Goal: Task Accomplishment & Management: Manage account settings

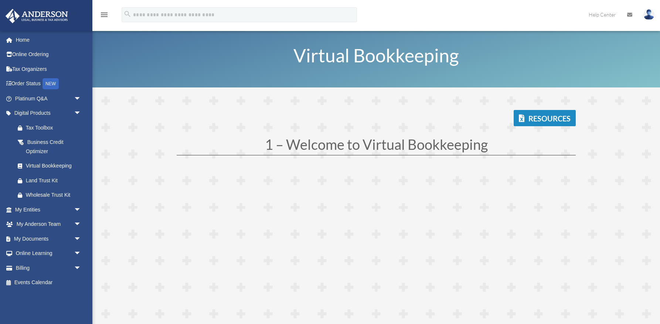
scroll to position [95, 0]
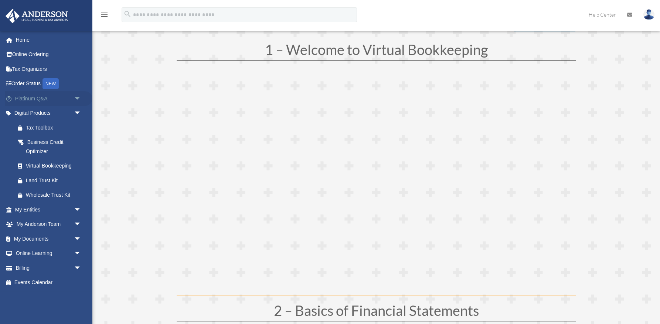
click at [79, 98] on span "arrow_drop_down" at bounding box center [81, 98] width 15 height 15
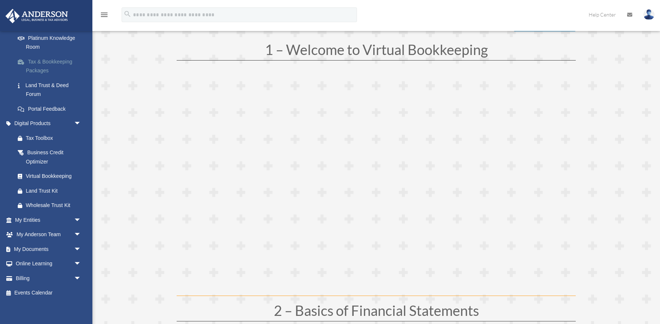
scroll to position [151, 0]
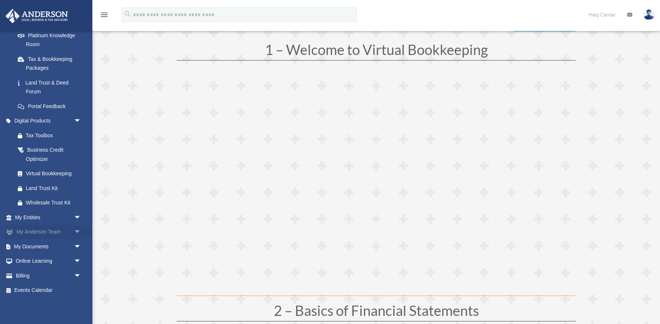
click at [77, 231] on span "arrow_drop_down" at bounding box center [81, 232] width 15 height 15
click at [78, 232] on span "arrow_drop_up" at bounding box center [81, 232] width 15 height 15
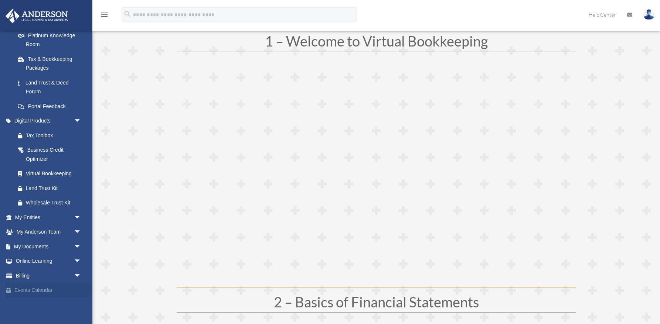
scroll to position [104, 0]
click at [36, 291] on link "Events Calendar" at bounding box center [48, 290] width 87 height 15
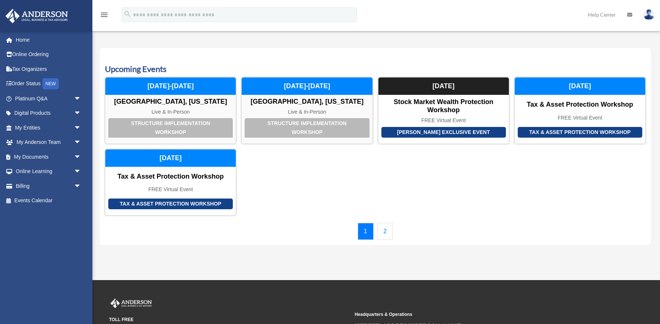
click at [386, 231] on link "2" at bounding box center [385, 231] width 16 height 17
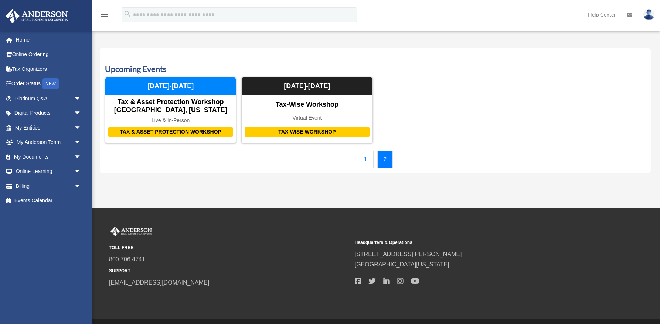
click at [366, 158] on link "1" at bounding box center [365, 159] width 16 height 17
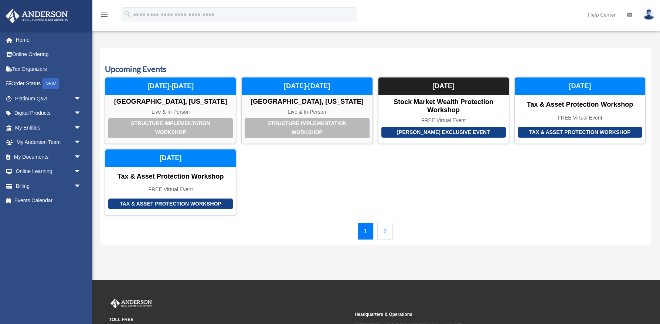
click at [382, 234] on link "2" at bounding box center [385, 231] width 16 height 17
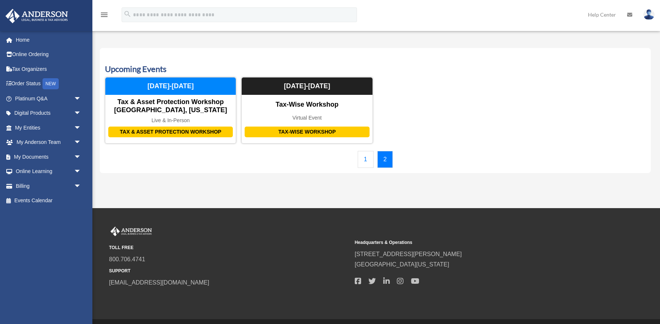
click at [366, 159] on link "1" at bounding box center [365, 159] width 16 height 17
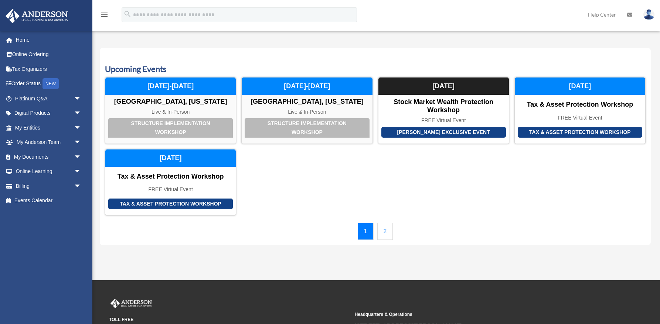
click at [384, 233] on link "2" at bounding box center [385, 231] width 16 height 17
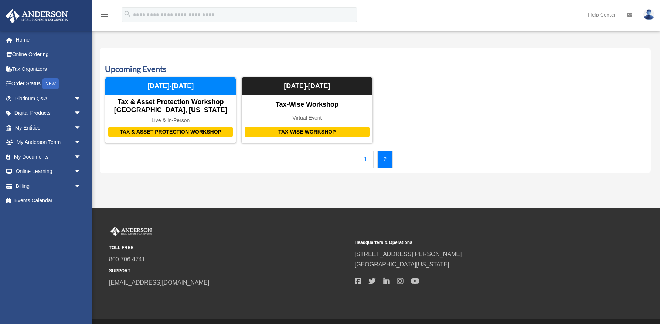
click at [366, 160] on link "1" at bounding box center [365, 159] width 16 height 17
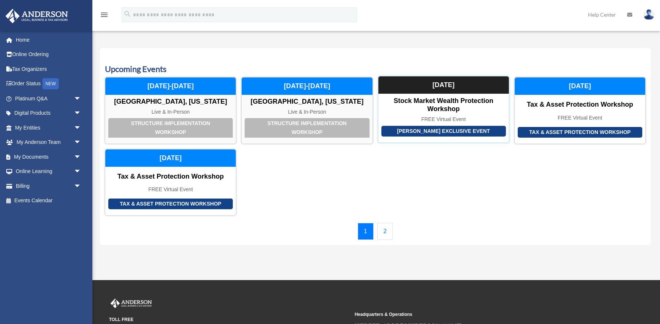
click at [445, 130] on div "[PERSON_NAME] Exclusive Event" at bounding box center [443, 131] width 124 height 11
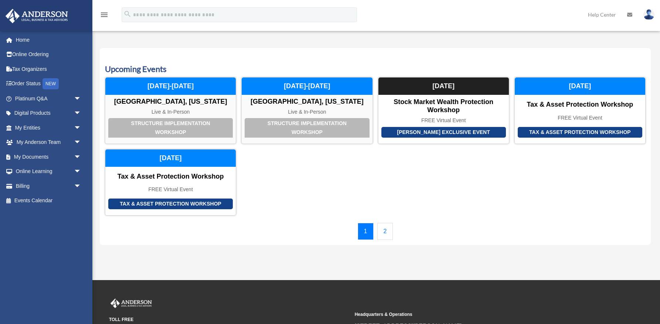
click at [388, 232] on link "2" at bounding box center [385, 231] width 16 height 17
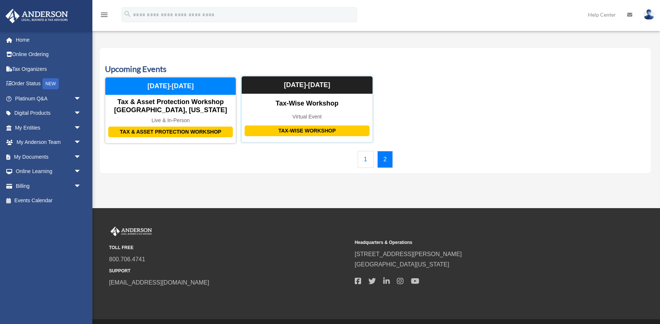
click at [325, 129] on div "Tax-Wise Workshop" at bounding box center [306, 131] width 124 height 11
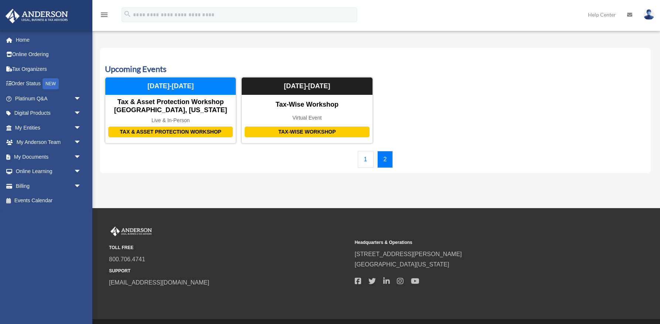
click at [364, 159] on link "1" at bounding box center [365, 159] width 16 height 17
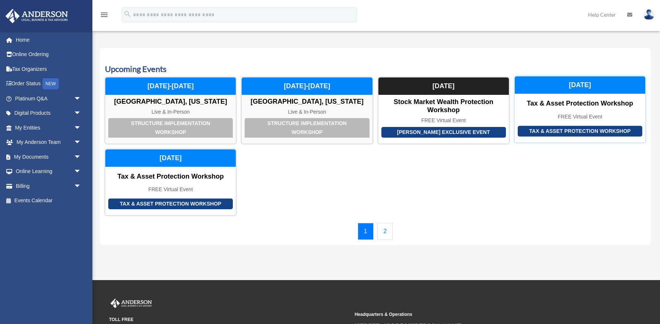
click at [572, 132] on div "Tax & Asset Protection Workshop" at bounding box center [579, 131] width 124 height 11
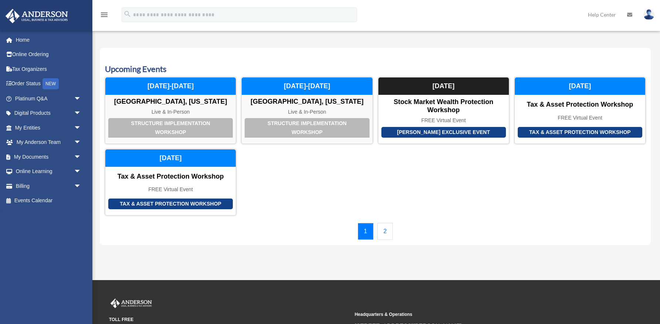
click at [387, 232] on link "2" at bounding box center [385, 231] width 16 height 17
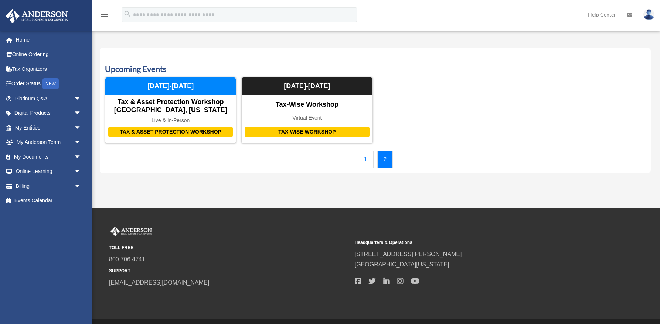
click at [363, 157] on link "1" at bounding box center [365, 159] width 16 height 17
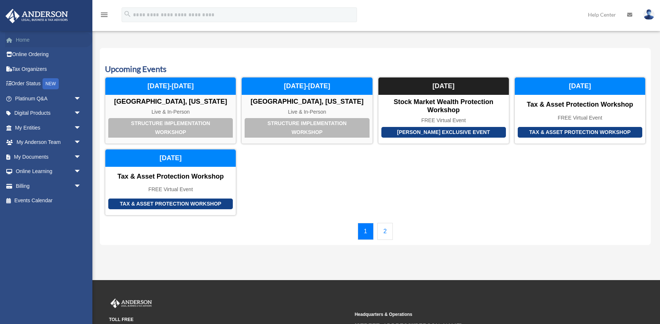
click at [24, 40] on link "Home" at bounding box center [48, 39] width 87 height 15
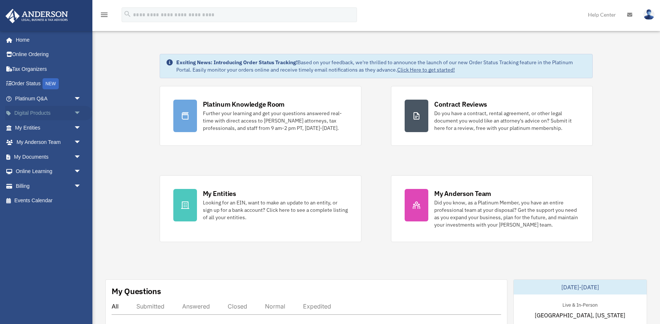
click at [78, 113] on span "arrow_drop_down" at bounding box center [81, 113] width 15 height 15
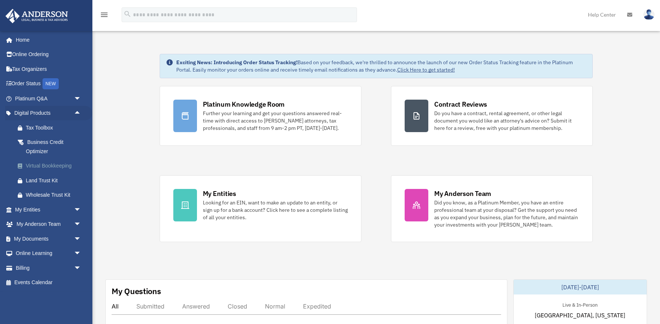
click at [43, 166] on div "Virtual Bookkeeping" at bounding box center [54, 165] width 57 height 9
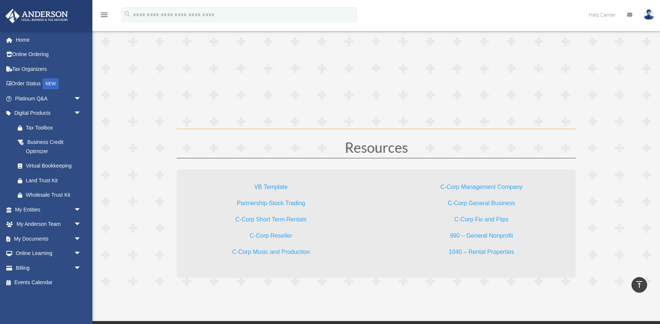
scroll to position [2118, 0]
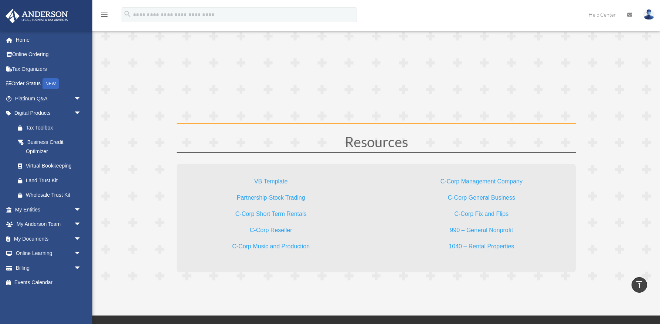
click at [266, 181] on link "VB Template" at bounding box center [270, 183] width 33 height 10
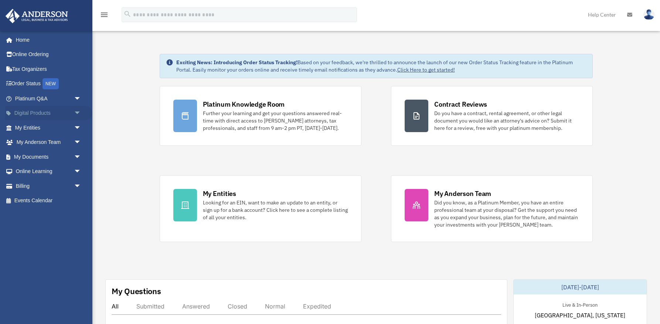
click at [78, 113] on span "arrow_drop_down" at bounding box center [81, 113] width 15 height 15
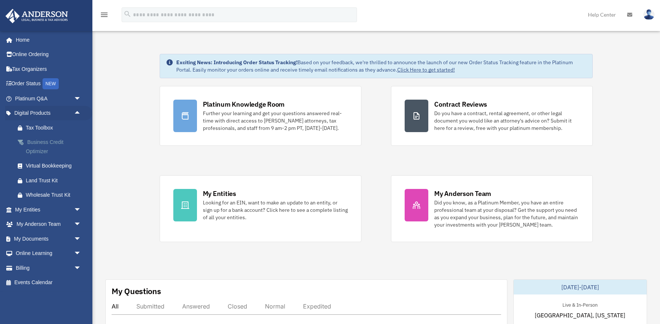
click at [41, 142] on div "Business Credit Optimizer" at bounding box center [54, 147] width 57 height 18
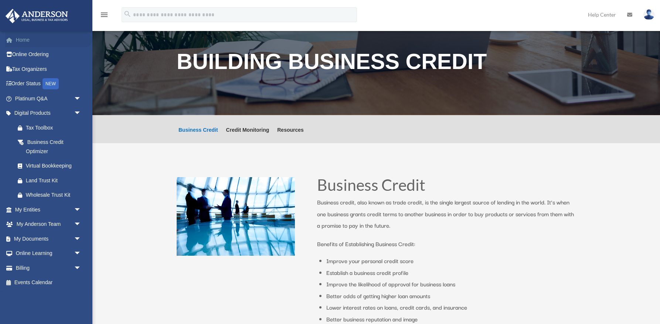
click at [21, 38] on link "Home" at bounding box center [48, 39] width 87 height 15
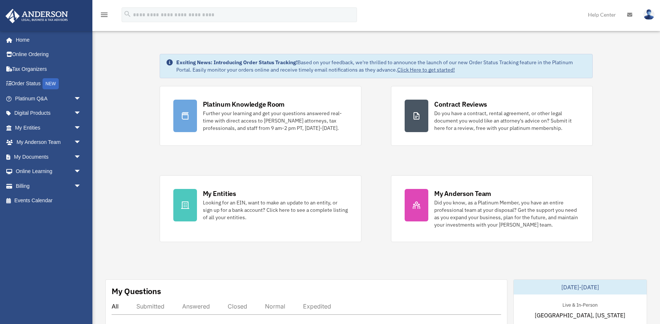
click at [648, 17] on img at bounding box center [648, 14] width 11 height 11
click at [32, 40] on link "Home" at bounding box center [48, 39] width 87 height 15
click at [648, 18] on img at bounding box center [648, 14] width 11 height 11
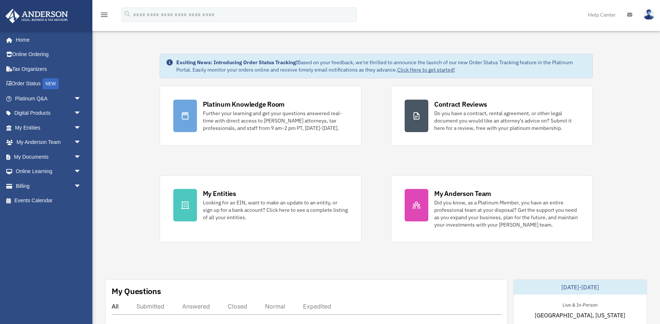
click at [104, 14] on icon "menu" at bounding box center [104, 14] width 9 height 9
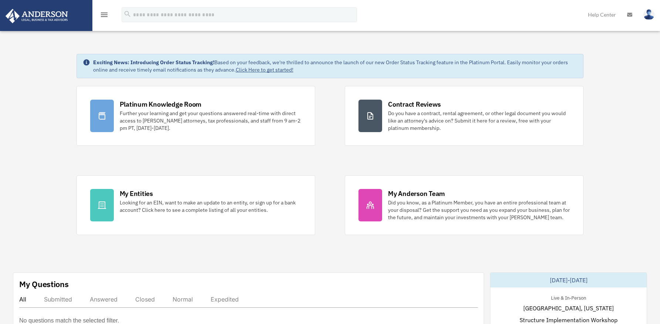
click at [104, 14] on icon "menu" at bounding box center [104, 14] width 9 height 9
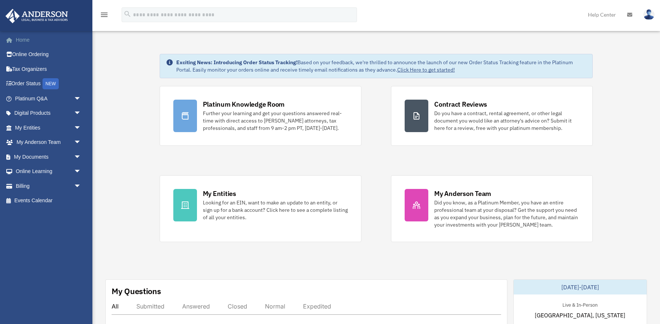
click at [26, 39] on link "Home" at bounding box center [48, 39] width 87 height 15
click at [656, 17] on link at bounding box center [648, 14] width 22 height 32
click at [641, 12] on link at bounding box center [648, 14] width 22 height 32
click at [649, 16] on img at bounding box center [648, 14] width 11 height 11
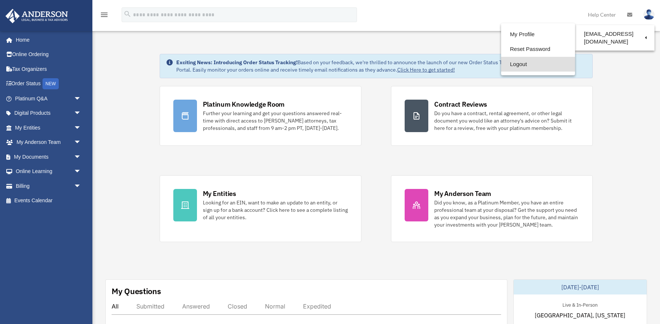
click at [505, 66] on link "Logout" at bounding box center [538, 64] width 74 height 15
